Goal: Information Seeking & Learning: Check status

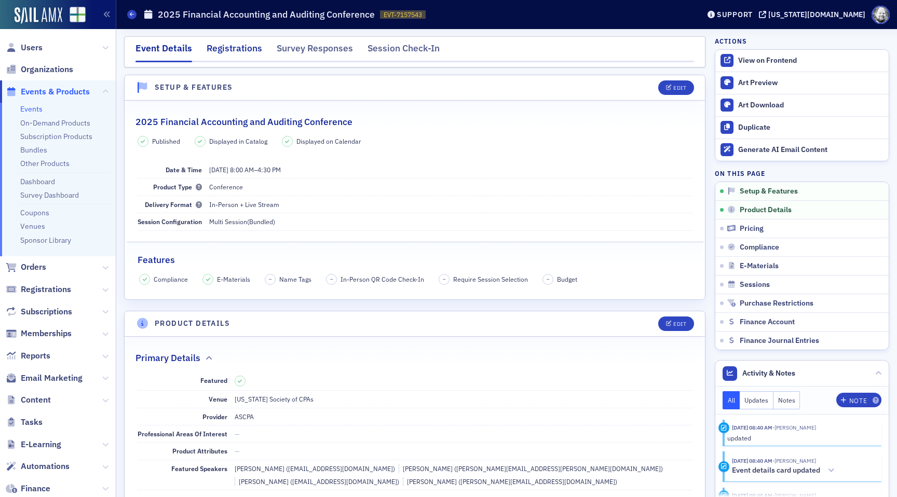
click at [224, 47] on div "Registrations" at bounding box center [235, 51] width 56 height 19
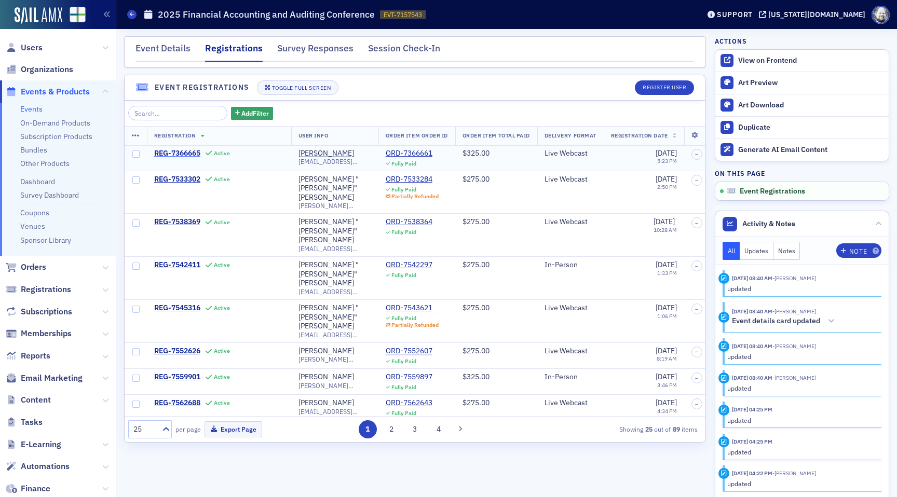
click at [181, 154] on span "REG-7366665" at bounding box center [177, 153] width 46 height 9
click at [180, 217] on span "REG-7538369" at bounding box center [177, 221] width 46 height 9
click at [177, 304] on span "REG-7545316" at bounding box center [177, 308] width 46 height 9
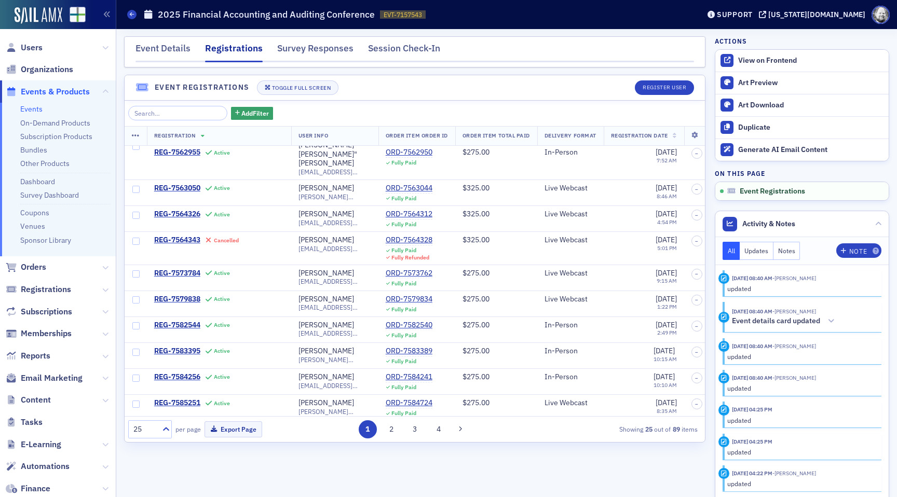
scroll to position [459, 0]
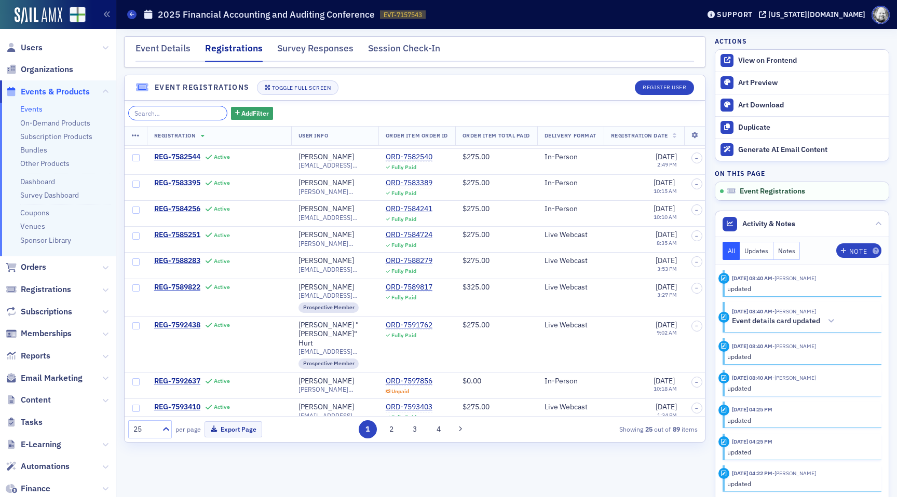
click at [162, 114] on input "search" at bounding box center [177, 113] width 99 height 15
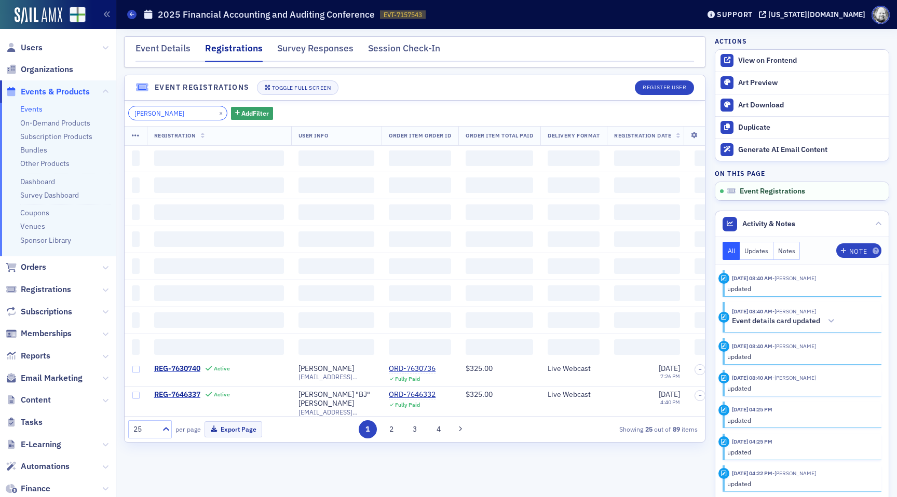
scroll to position [0, 0]
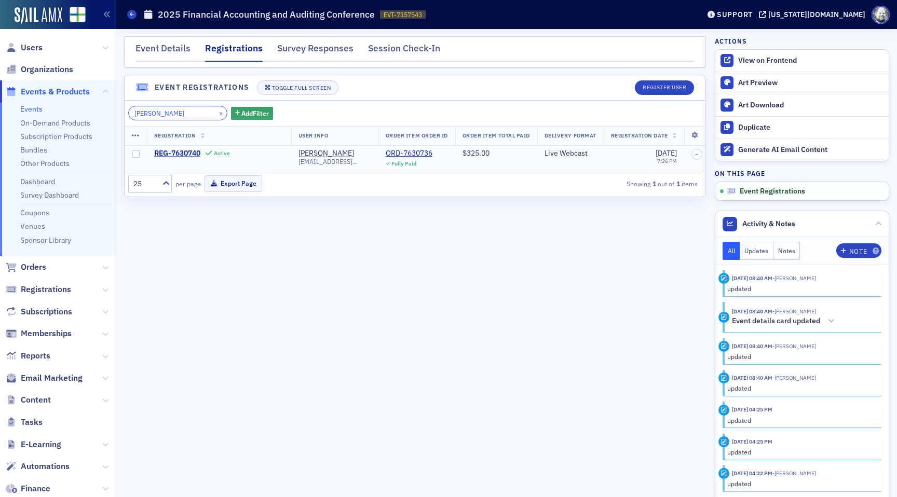
type input "glori"
click at [173, 155] on span "REG-7630740" at bounding box center [177, 153] width 46 height 9
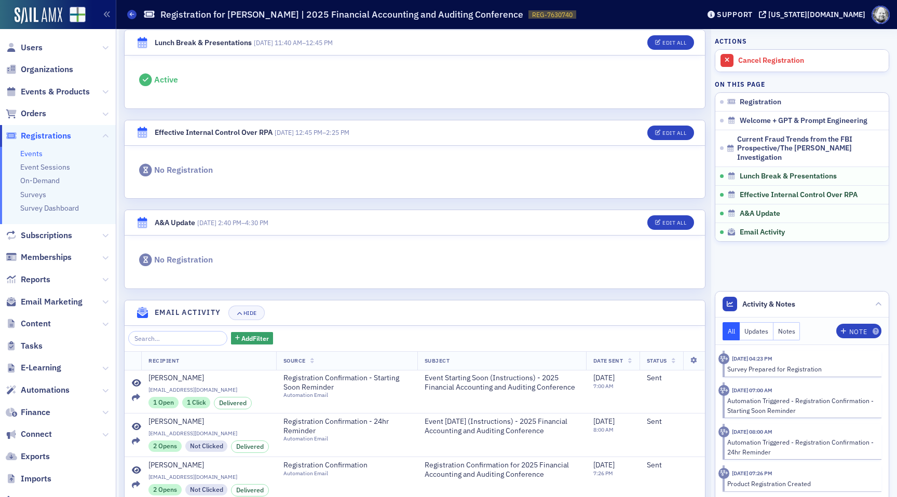
scroll to position [762, 0]
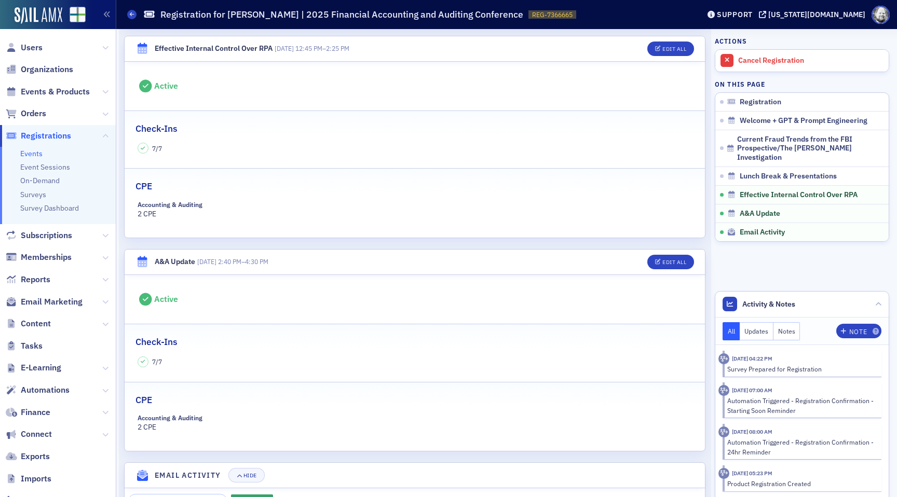
scroll to position [871, 0]
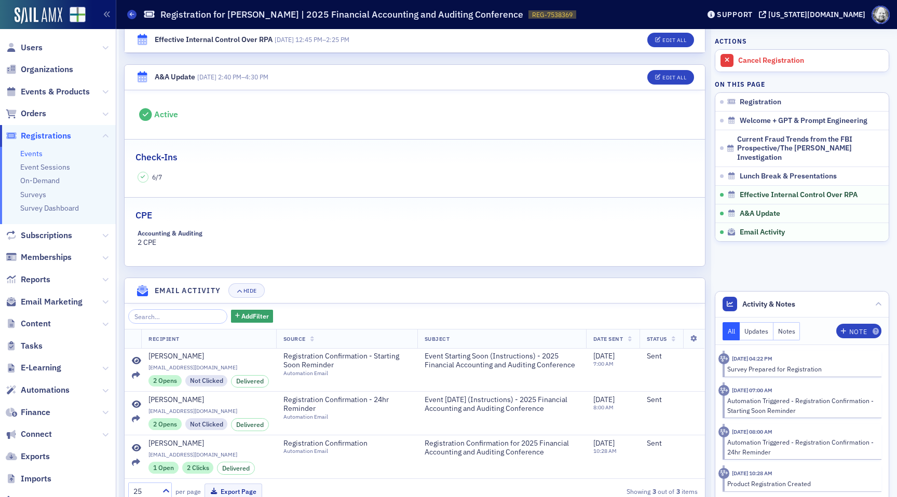
scroll to position [1011, 0]
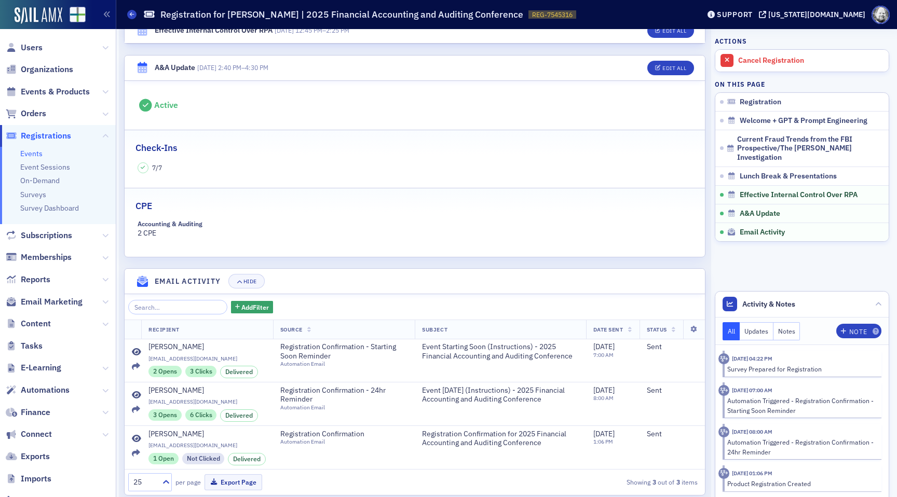
scroll to position [1046, 0]
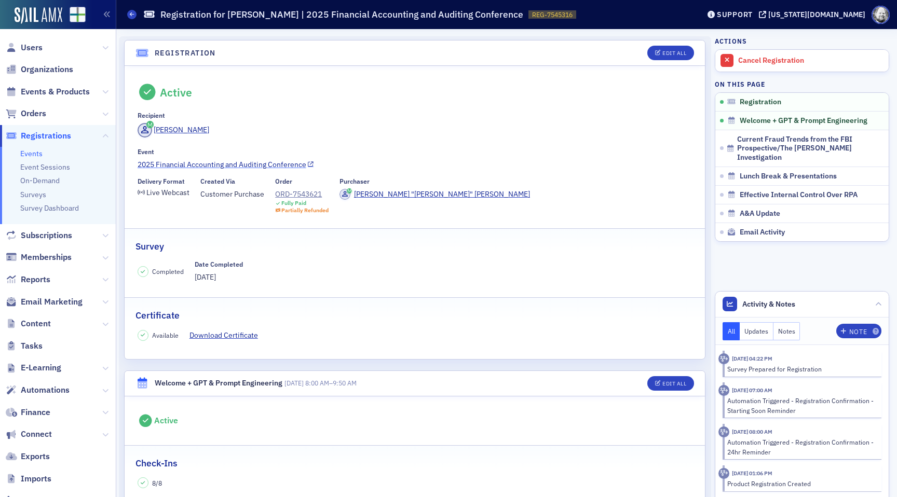
click at [176, 166] on link "2025 Financial Accounting and Auditing Conference" at bounding box center [415, 164] width 555 height 11
click at [193, 168] on link "2025 Financial Accounting and Auditing Conference" at bounding box center [415, 164] width 555 height 11
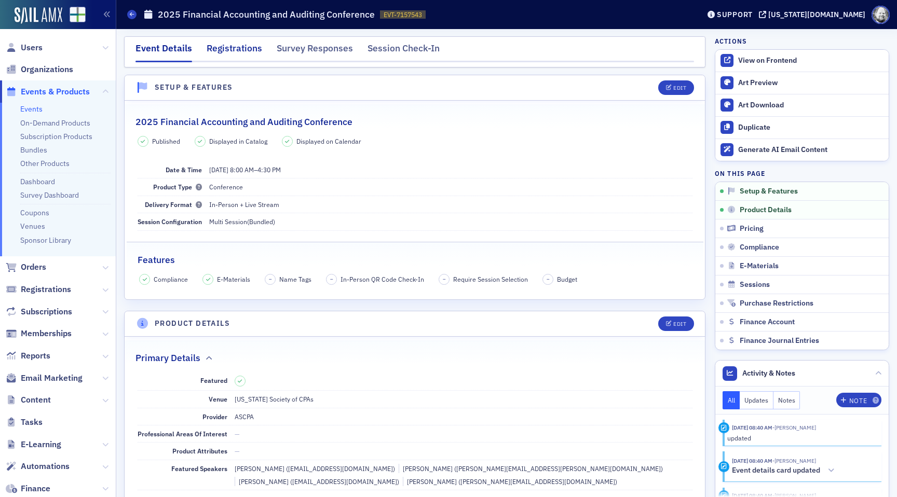
click at [223, 52] on div "Registrations" at bounding box center [235, 51] width 56 height 19
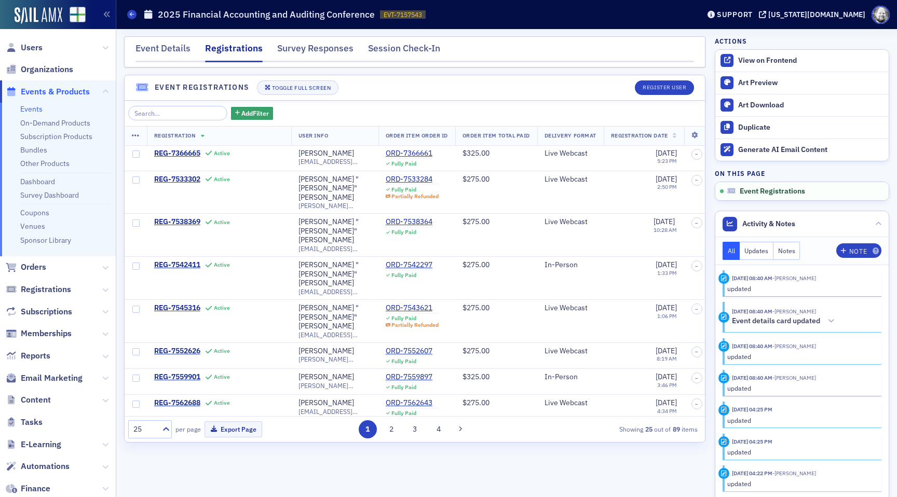
click at [161, 104] on div "Add Filter Registration User Info Order Item Order ID Order Item Total Paid Del…" at bounding box center [415, 271] width 580 height 341
click at [161, 109] on input "search" at bounding box center [177, 113] width 99 height 15
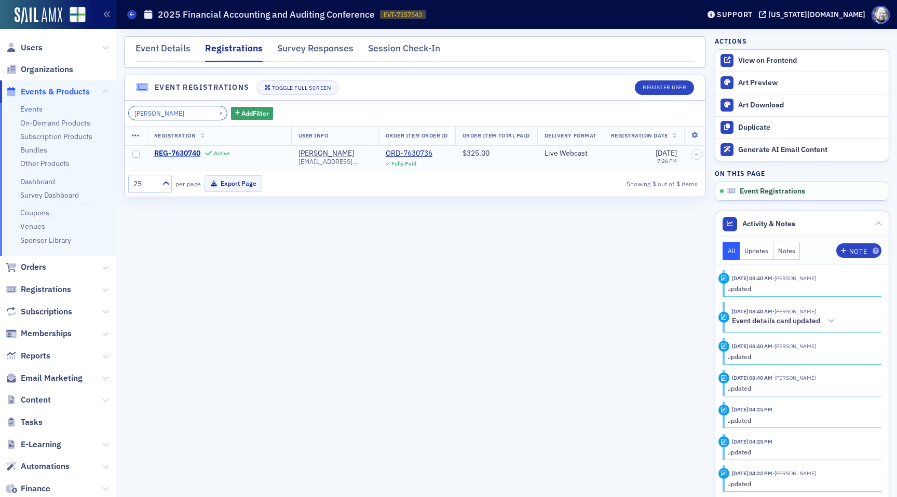
type input "gloria"
click at [160, 152] on span "REG-7630740" at bounding box center [177, 153] width 46 height 9
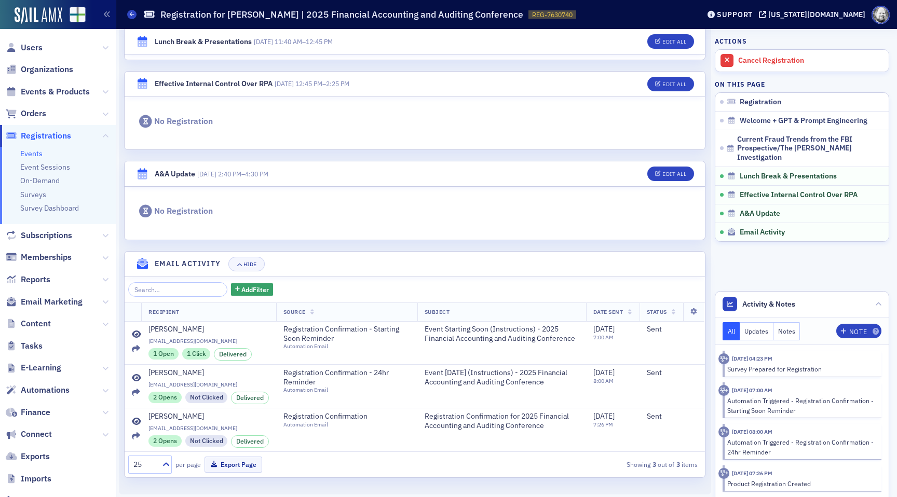
scroll to position [814, 0]
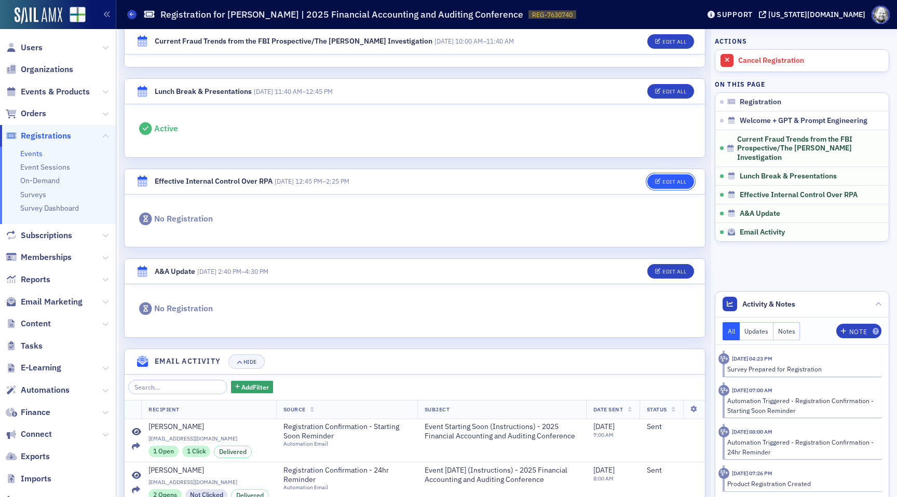
click at [659, 186] on button "Edit All" at bounding box center [670, 181] width 47 height 15
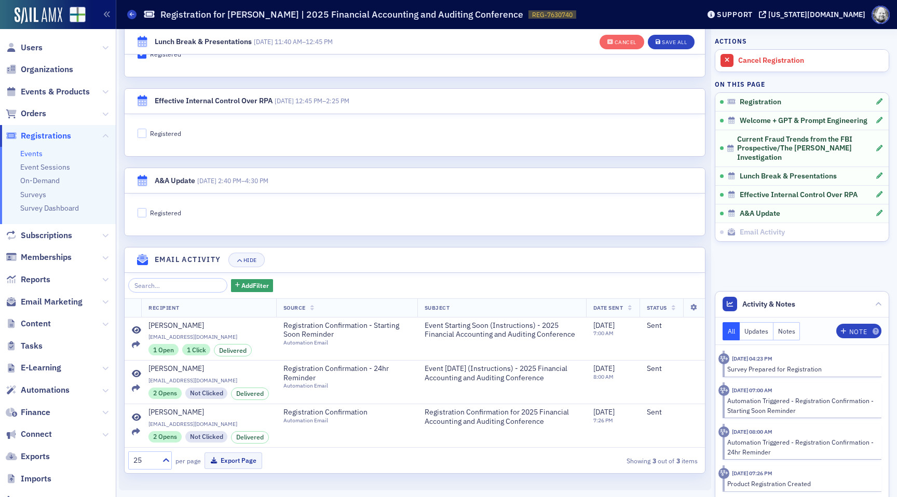
scroll to position [816, 0]
click at [625, 42] on div "Cancel" at bounding box center [625, 42] width 22 height 6
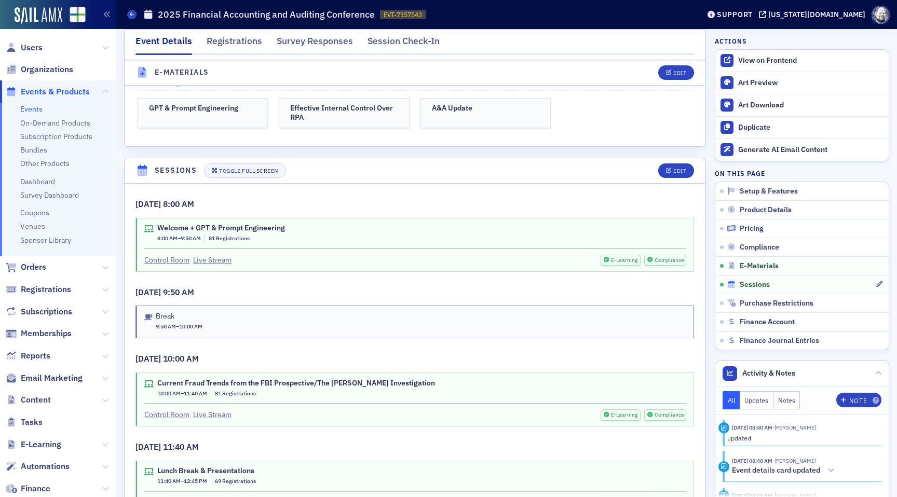
click at [761, 284] on span "Sessions" at bounding box center [754, 284] width 30 height 9
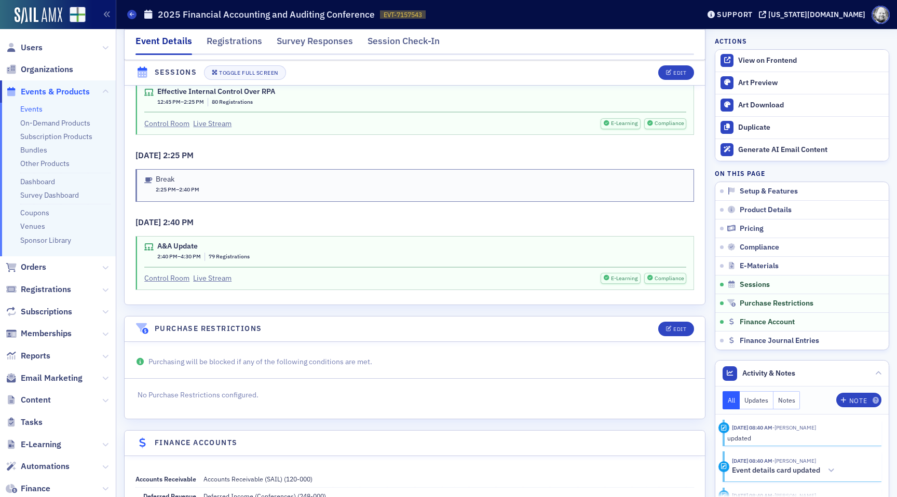
scroll to position [1958, 0]
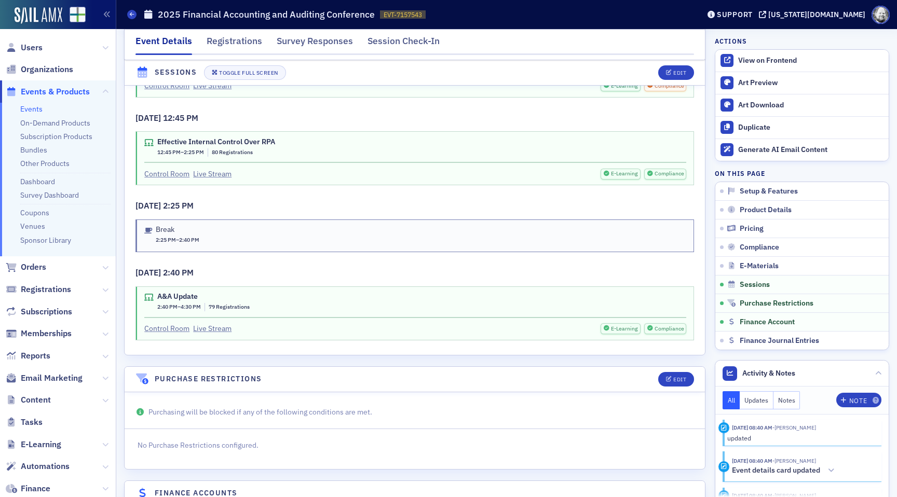
click at [232, 303] on span "79 Registrations" at bounding box center [229, 306] width 41 height 7
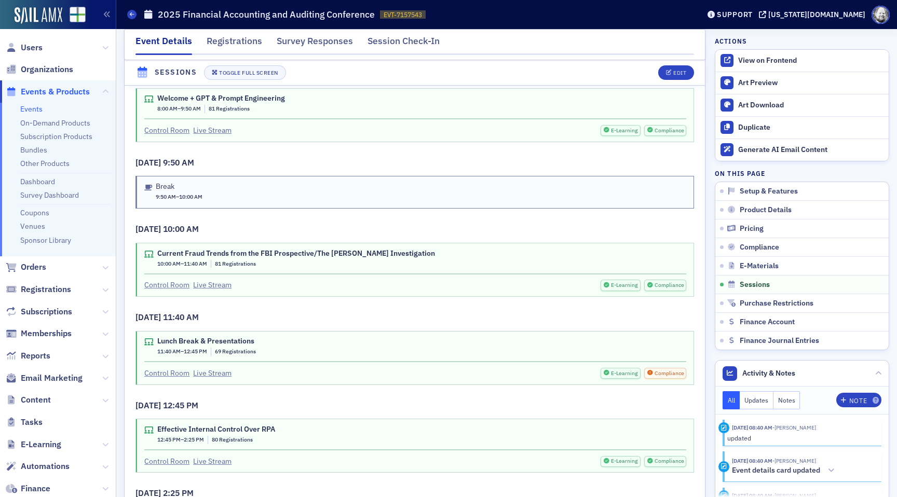
scroll to position [1662, 0]
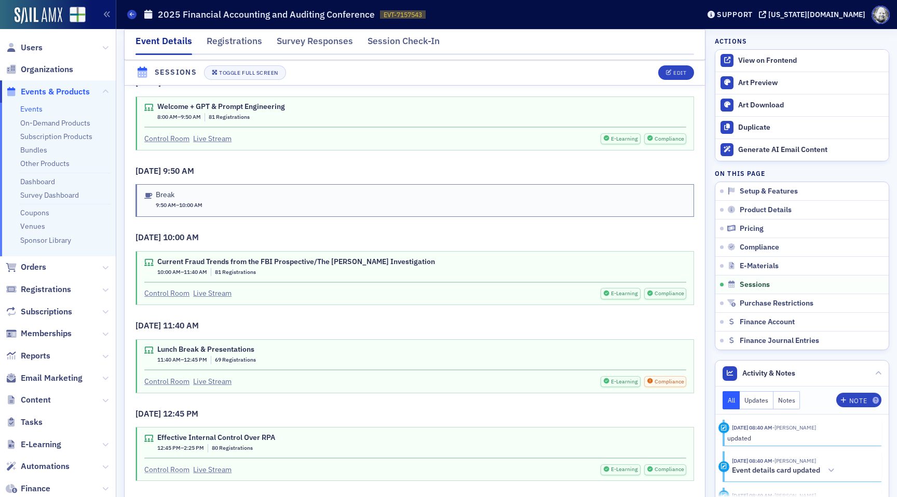
click at [163, 464] on link "Control Room" at bounding box center [166, 469] width 45 height 11
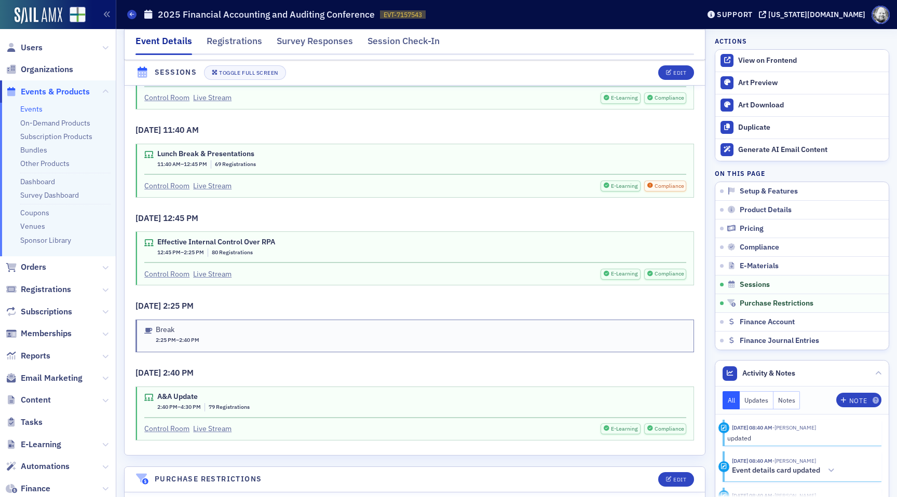
scroll to position [1859, 0]
click at [168, 268] on link "Control Room" at bounding box center [166, 273] width 45 height 11
click at [169, 422] on link "Control Room" at bounding box center [166, 427] width 45 height 11
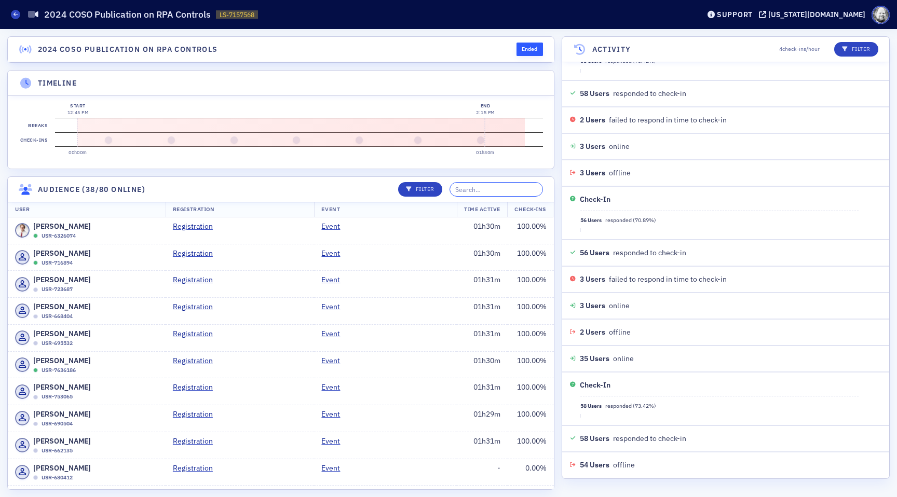
click at [501, 189] on input "search" at bounding box center [495, 189] width 93 height 15
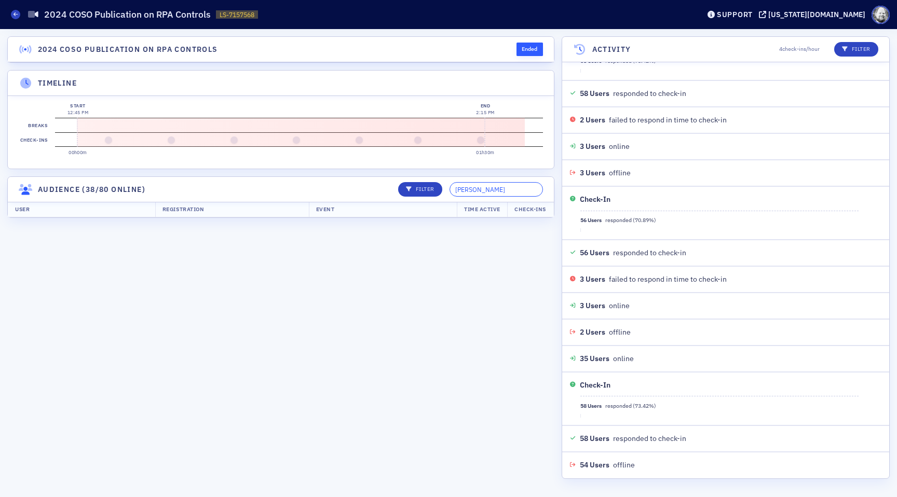
type input "gloria"
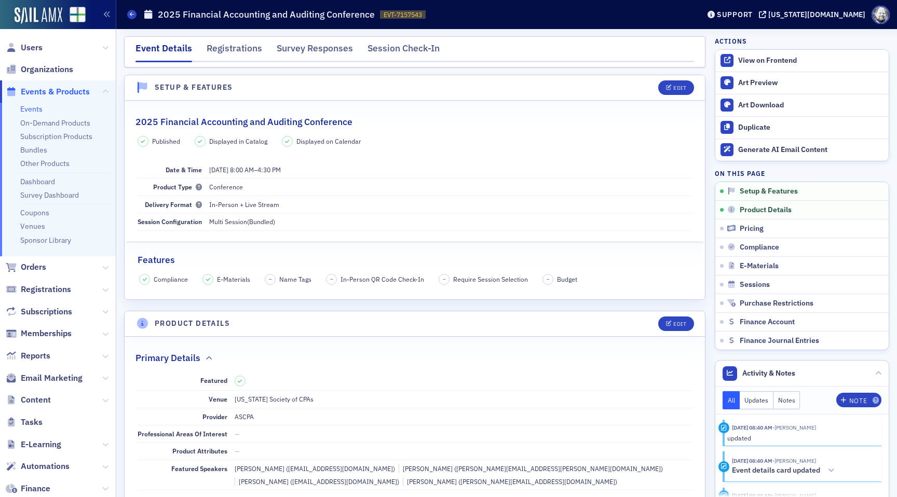
scroll to position [2, 0]
click at [224, 51] on div "Registrations" at bounding box center [235, 49] width 56 height 19
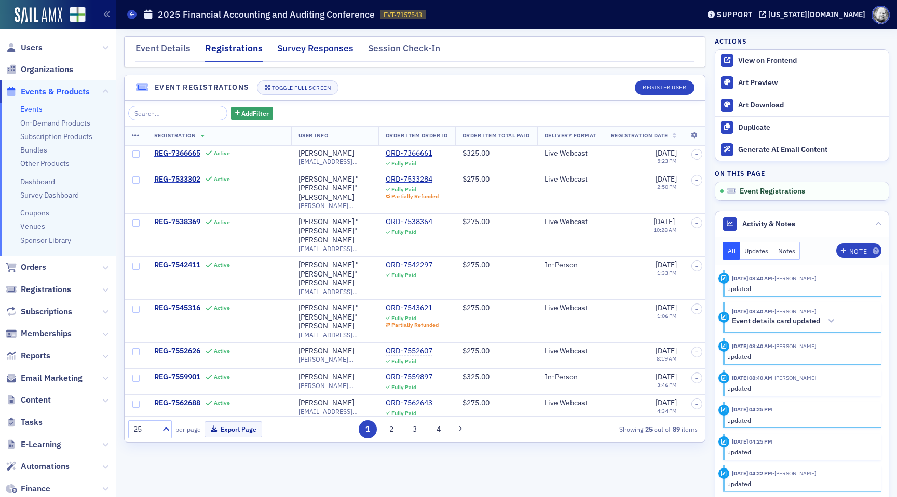
click at [311, 52] on div "Survey Responses" at bounding box center [315, 51] width 76 height 19
click at [76, 19] on div "Prod" at bounding box center [76, 15] width 20 height 8
